Goal: Transaction & Acquisition: Purchase product/service

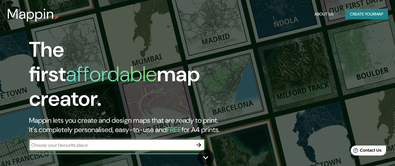
click at [157, 142] on input "text" at bounding box center [111, 145] width 164 height 7
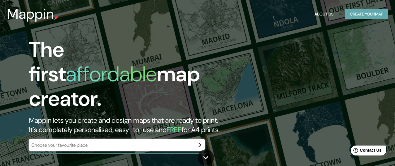
click at [366, 16] on button "Create your map" at bounding box center [366, 14] width 43 height 11
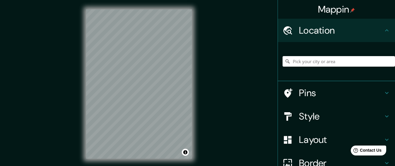
click at [213, 120] on div "Mappin Location Pins Style Layout Border Choose a border. Hint : you can make l…" at bounding box center [197, 89] width 395 height 178
click at [195, 79] on div "© Mapbox © OpenStreetMap Improve this map" at bounding box center [139, 84] width 124 height 168
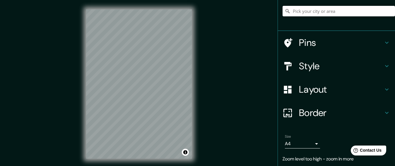
scroll to position [59, 0]
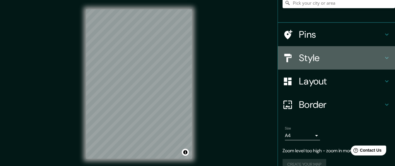
click at [383, 56] on icon at bounding box center [386, 57] width 7 height 7
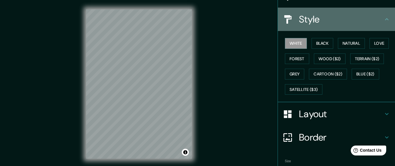
click at [375, 19] on h4 "Style" at bounding box center [341, 19] width 84 height 12
click at [383, 20] on icon at bounding box center [386, 19] width 7 height 7
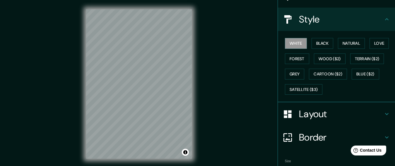
click at [383, 19] on icon at bounding box center [386, 19] width 7 height 7
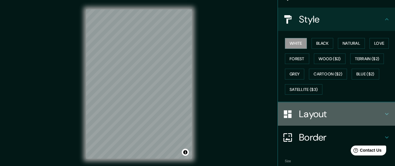
click at [331, 115] on h4 "Layout" at bounding box center [341, 114] width 84 height 12
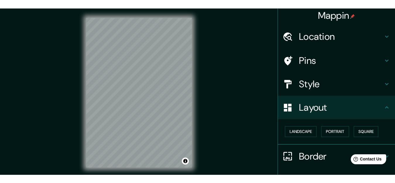
scroll to position [0, 0]
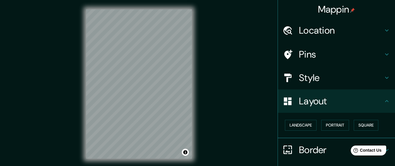
click at [358, 30] on h4 "Location" at bounding box center [341, 31] width 84 height 12
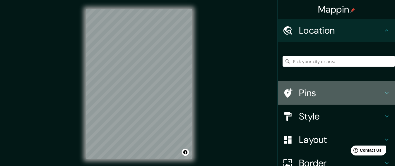
click at [330, 98] on h4 "Pins" at bounding box center [341, 93] width 84 height 12
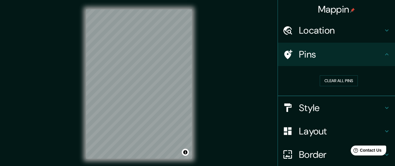
click at [316, 106] on h4 "Style" at bounding box center [341, 108] width 84 height 12
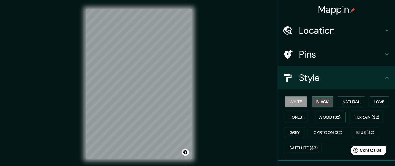
click at [318, 105] on button "Black" at bounding box center [322, 102] width 22 height 11
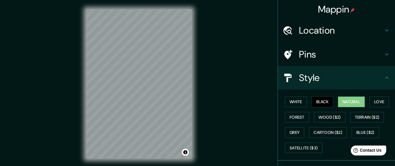
click at [345, 101] on button "Natural" at bounding box center [351, 102] width 27 height 11
click at [371, 100] on button "Love" at bounding box center [378, 102] width 19 height 11
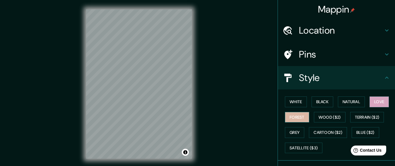
click at [296, 118] on button "Forest" at bounding box center [297, 117] width 24 height 11
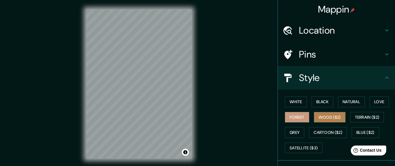
click at [324, 119] on button "Wood ($2)" at bounding box center [330, 117] width 32 height 11
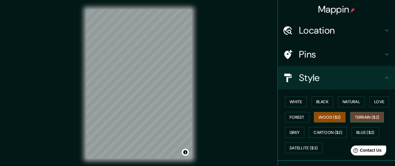
click at [358, 119] on button "Terrain ($2)" at bounding box center [367, 117] width 34 height 11
click at [291, 132] on button "Grey" at bounding box center [294, 132] width 19 height 11
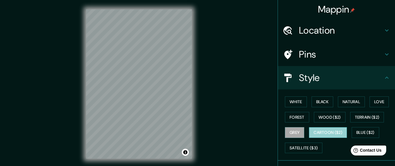
click at [325, 133] on button "Cartoon ($2)" at bounding box center [328, 132] width 38 height 11
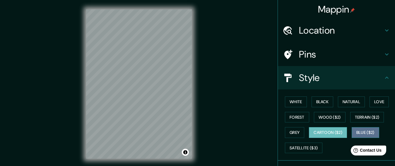
click at [365, 135] on button "Blue ($2)" at bounding box center [366, 132] width 28 height 11
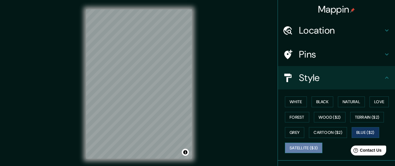
click at [298, 148] on button "Satellite ($3)" at bounding box center [303, 148] width 37 height 11
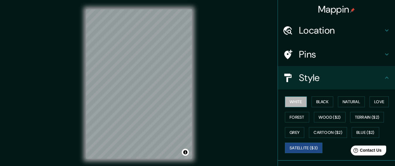
click at [292, 105] on button "White" at bounding box center [296, 102] width 22 height 11
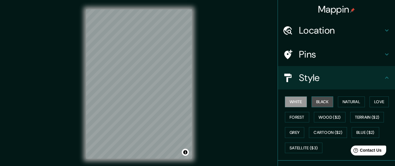
click at [313, 105] on button "Black" at bounding box center [322, 102] width 22 height 11
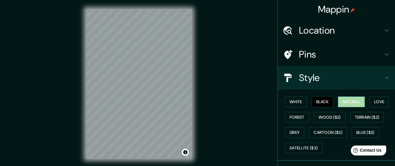
click at [351, 100] on button "Natural" at bounding box center [351, 102] width 27 height 11
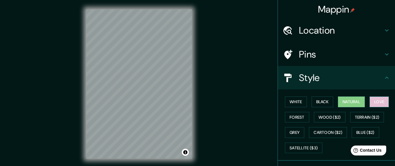
click at [375, 99] on button "Love" at bounding box center [378, 102] width 19 height 11
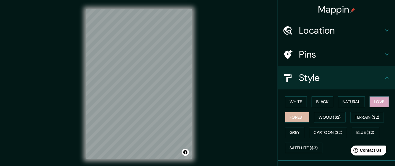
click at [290, 114] on button "Forest" at bounding box center [297, 117] width 24 height 11
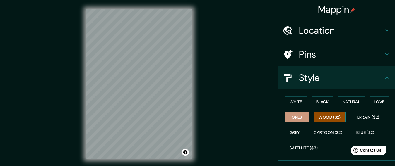
click at [319, 117] on button "Wood ($2)" at bounding box center [330, 117] width 32 height 11
click at [298, 117] on button "Forest" at bounding box center [297, 117] width 24 height 11
click at [299, 53] on h4 "Pins" at bounding box center [341, 55] width 84 height 12
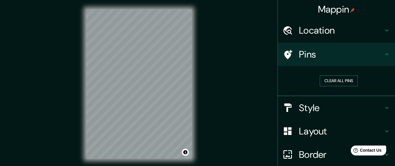
click at [338, 79] on button "Clear all pins" at bounding box center [339, 81] width 38 height 11
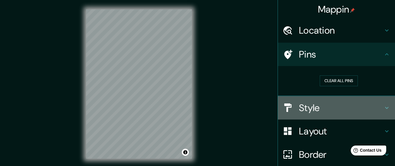
click at [318, 104] on h4 "Style" at bounding box center [341, 108] width 84 height 12
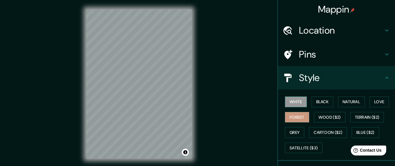
click at [299, 101] on button "White" at bounding box center [296, 102] width 22 height 11
click at [316, 101] on button "Black" at bounding box center [322, 102] width 22 height 11
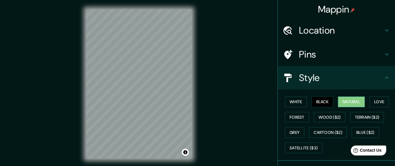
click at [348, 104] on button "Natural" at bounding box center [351, 102] width 27 height 11
click at [370, 105] on button "Love" at bounding box center [378, 102] width 19 height 11
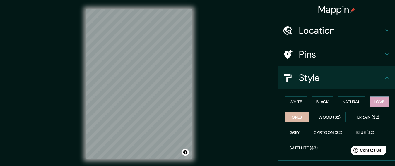
click at [288, 120] on button "Forest" at bounding box center [297, 117] width 24 height 11
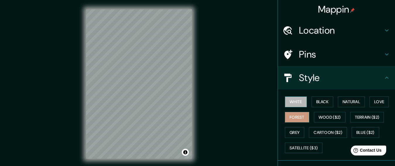
click at [293, 105] on button "White" at bounding box center [296, 102] width 22 height 11
click at [303, 81] on h4 "Style" at bounding box center [341, 78] width 84 height 12
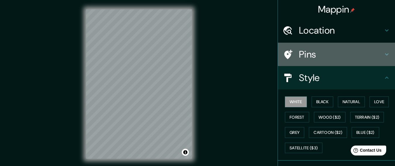
click at [306, 59] on h4 "Pins" at bounding box center [341, 55] width 84 height 12
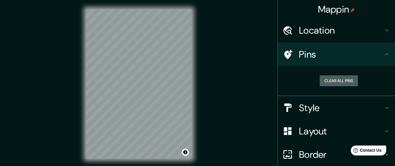
click at [323, 79] on button "Clear all pins" at bounding box center [339, 81] width 38 height 11
click at [347, 83] on button "Clear all pins" at bounding box center [339, 81] width 38 height 11
click at [135, 93] on div at bounding box center [137, 90] width 5 height 5
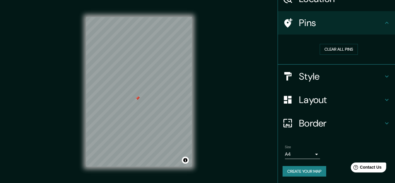
scroll to position [32, 0]
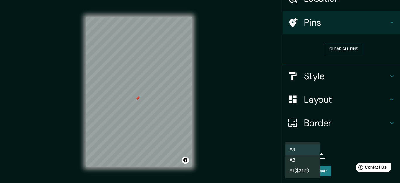
click at [309, 153] on body "Mappin Location Pins Clear all pins Style Layout Border Choose a border. Hint :…" at bounding box center [200, 91] width 400 height 183
click at [309, 153] on li "A4" at bounding box center [302, 149] width 35 height 11
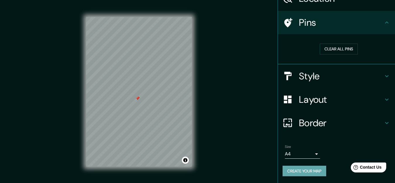
click at [310, 166] on button "Create your map" at bounding box center [304, 171] width 44 height 11
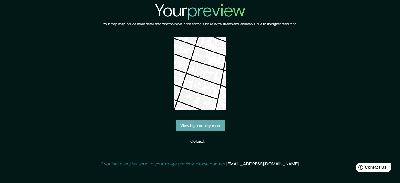
click at [213, 128] on link "View high quality map" at bounding box center [200, 125] width 49 height 11
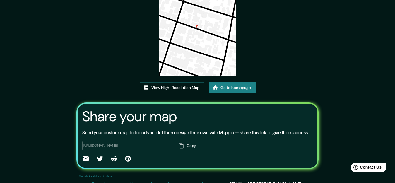
scroll to position [73, 0]
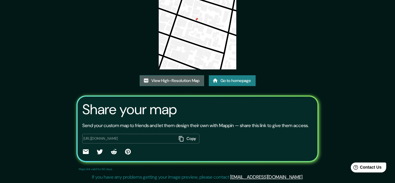
click at [190, 75] on link "View High-Resolution Map" at bounding box center [172, 80] width 64 height 11
